Goal: Find contact information: Find contact information

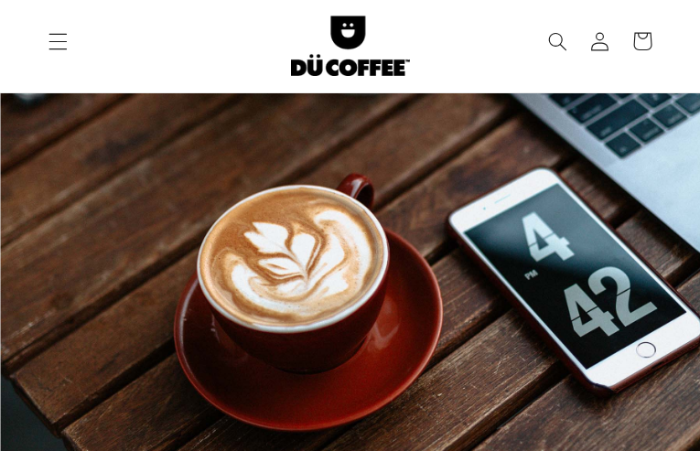
type input "DlAAEHAauk"
type input "[EMAIL_ADDRESS][DOMAIN_NAME]"
type input "6199715445"
